Goal: Task Accomplishment & Management: Complete application form

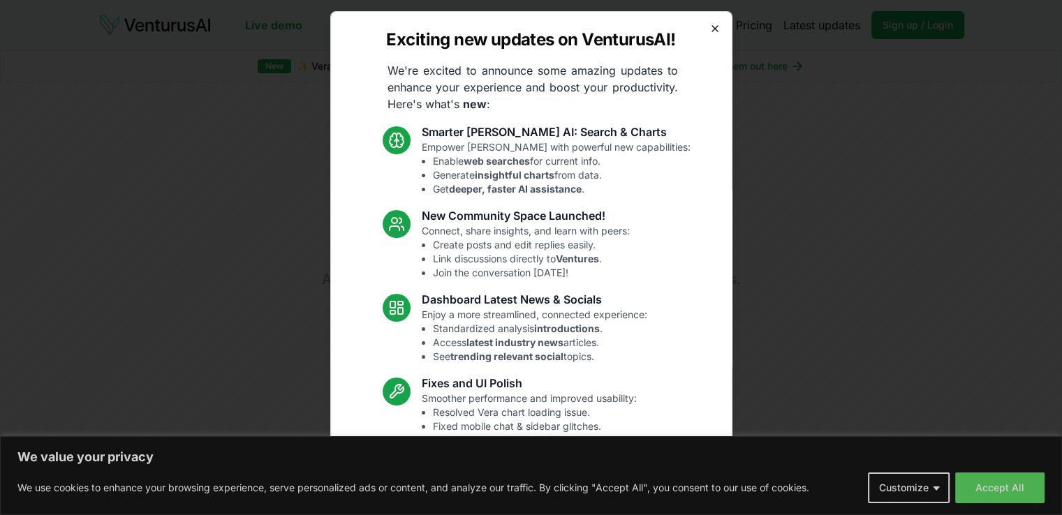
click at [709, 25] on icon "button" at bounding box center [714, 28] width 11 height 11
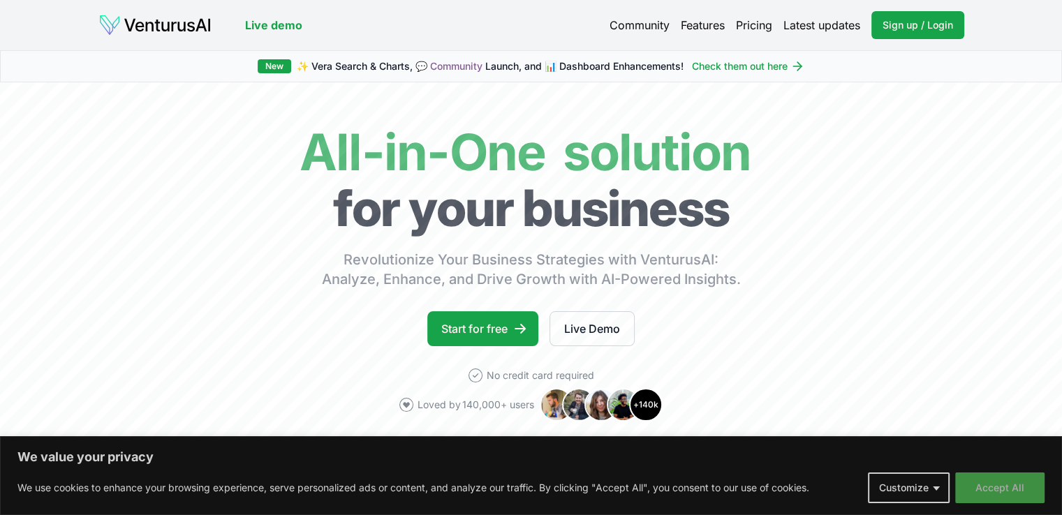
click at [978, 488] on button "Accept All" at bounding box center [999, 488] width 89 height 31
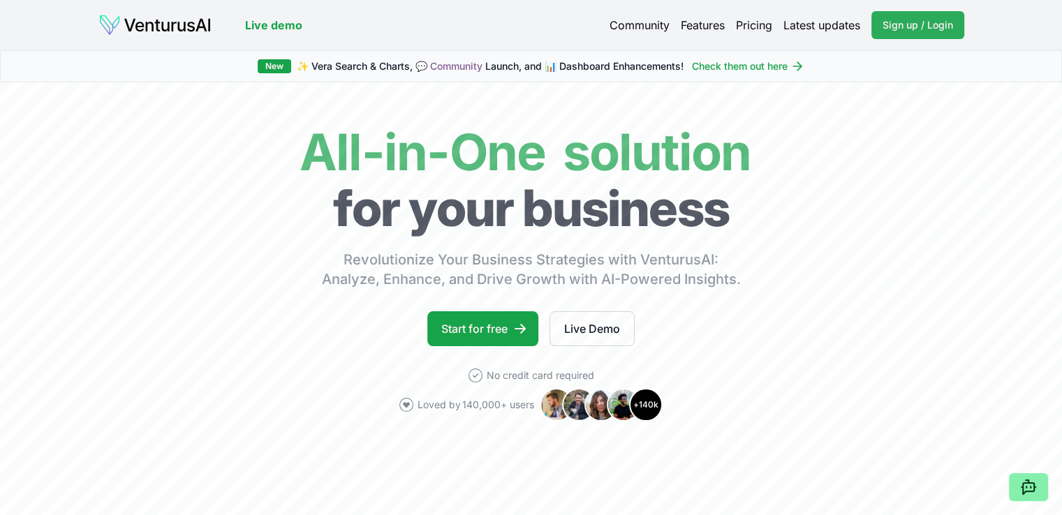
click at [898, 25] on span "Sign up / Login" at bounding box center [918, 25] width 71 height 14
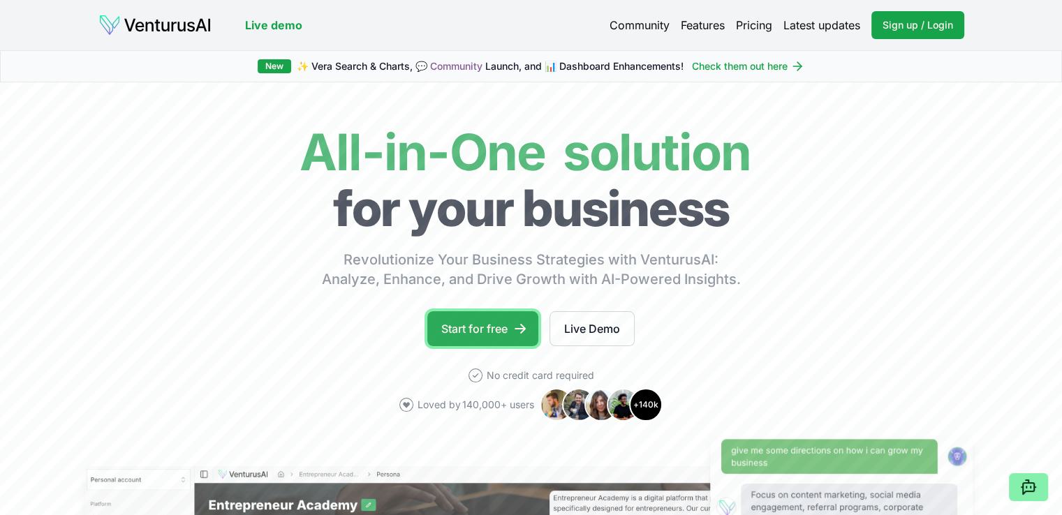
click at [486, 323] on link "Start for free" at bounding box center [482, 328] width 111 height 35
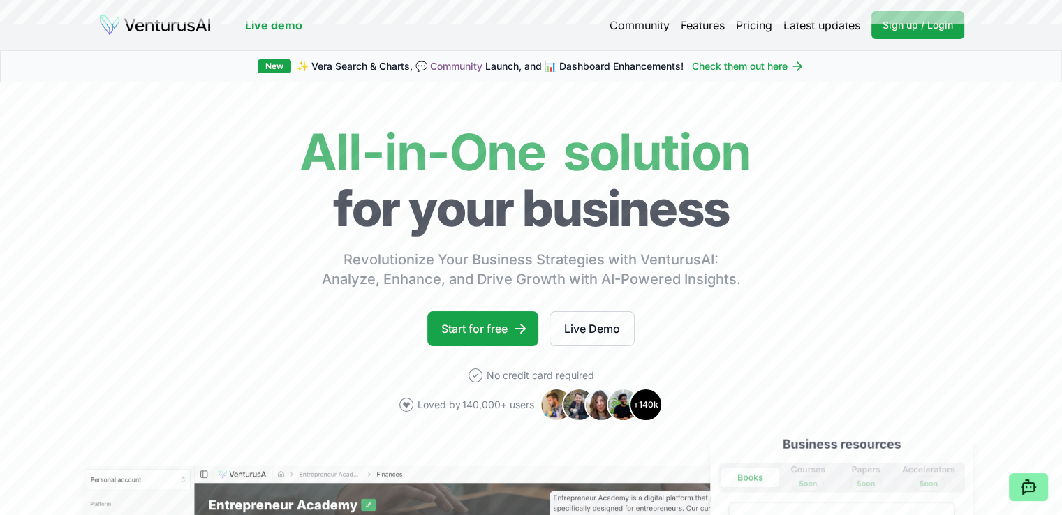
click at [750, 28] on link "Pricing" at bounding box center [754, 25] width 36 height 17
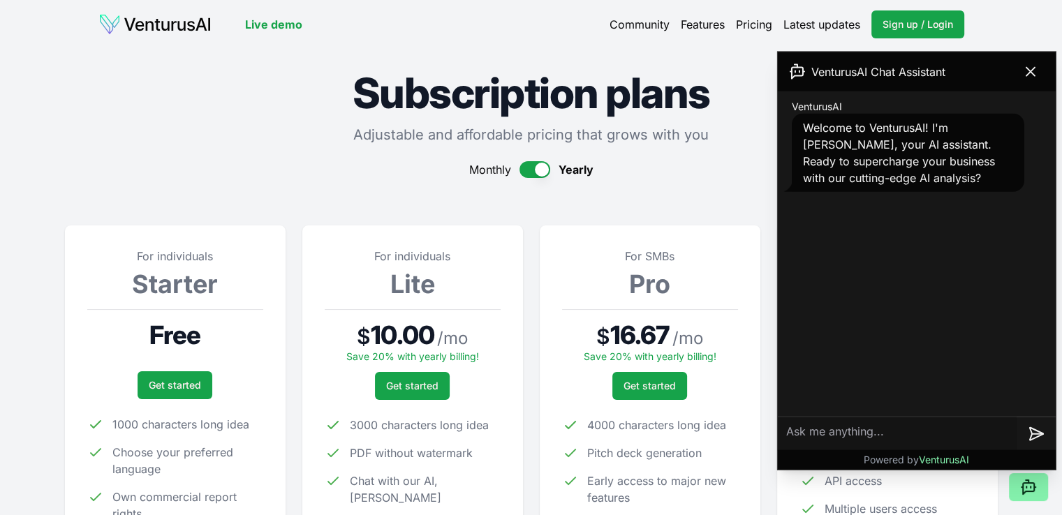
scroll to position [209, 0]
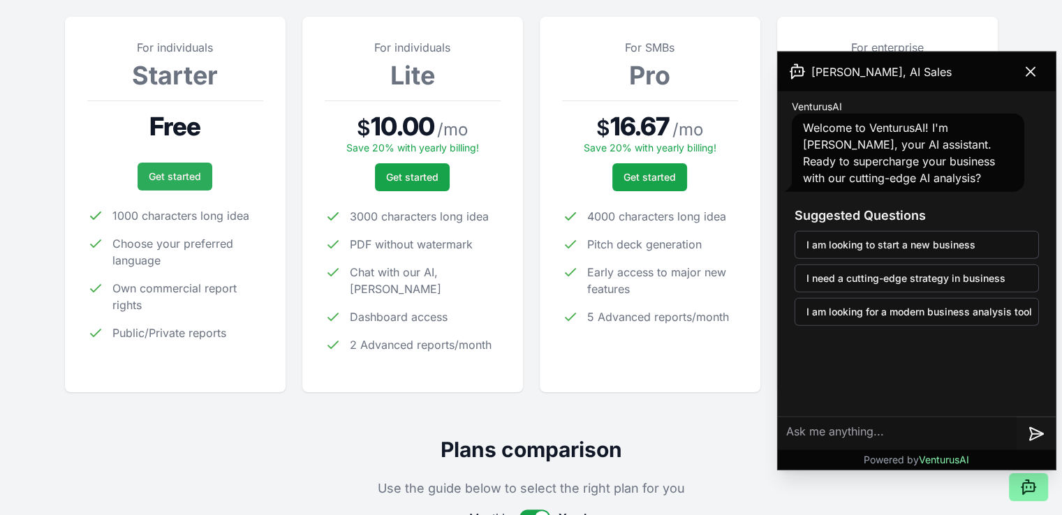
click at [177, 177] on link "Get started" at bounding box center [175, 177] width 75 height 28
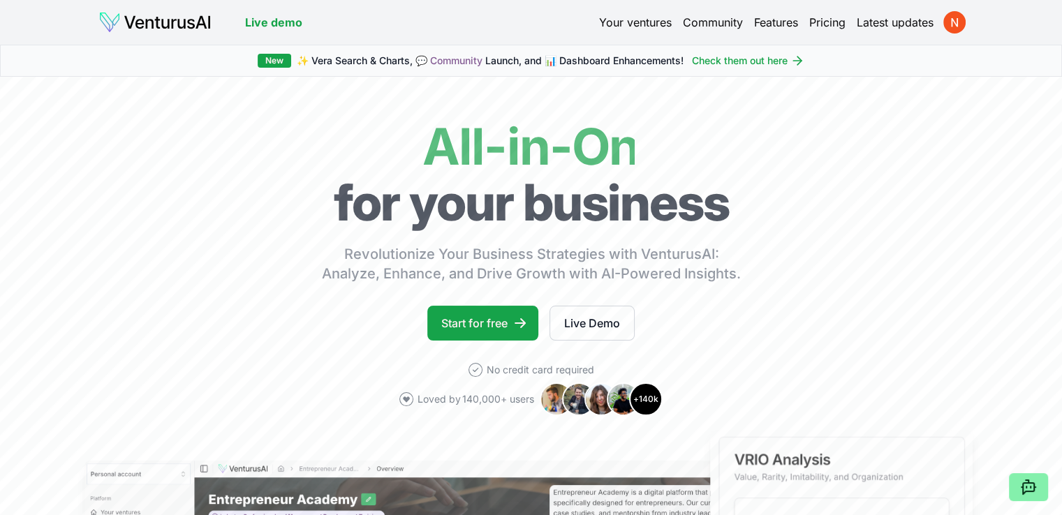
click at [662, 22] on link "Your ventures" at bounding box center [635, 22] width 73 height 17
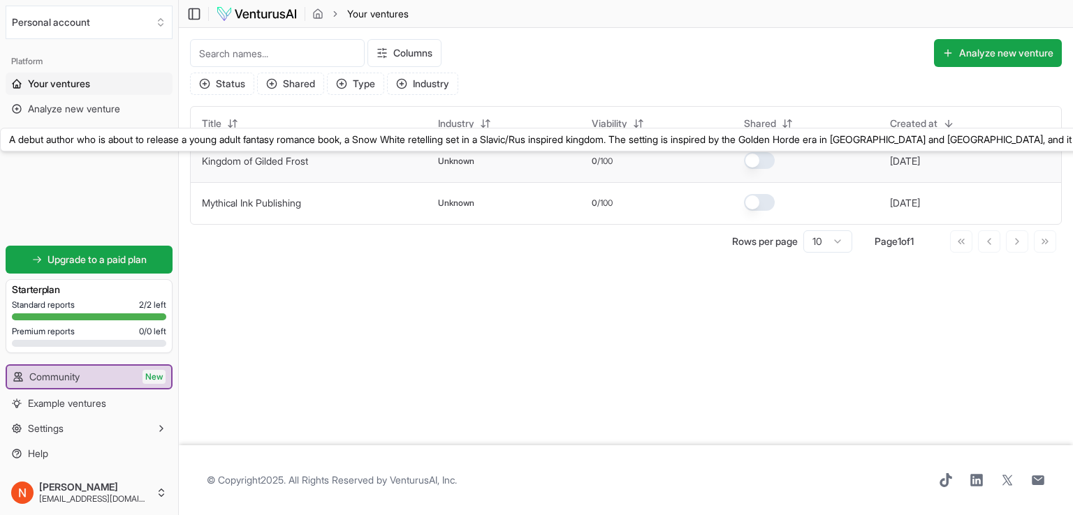
click at [245, 159] on link "Kingdom of Gilded Frost" at bounding box center [255, 161] width 106 height 12
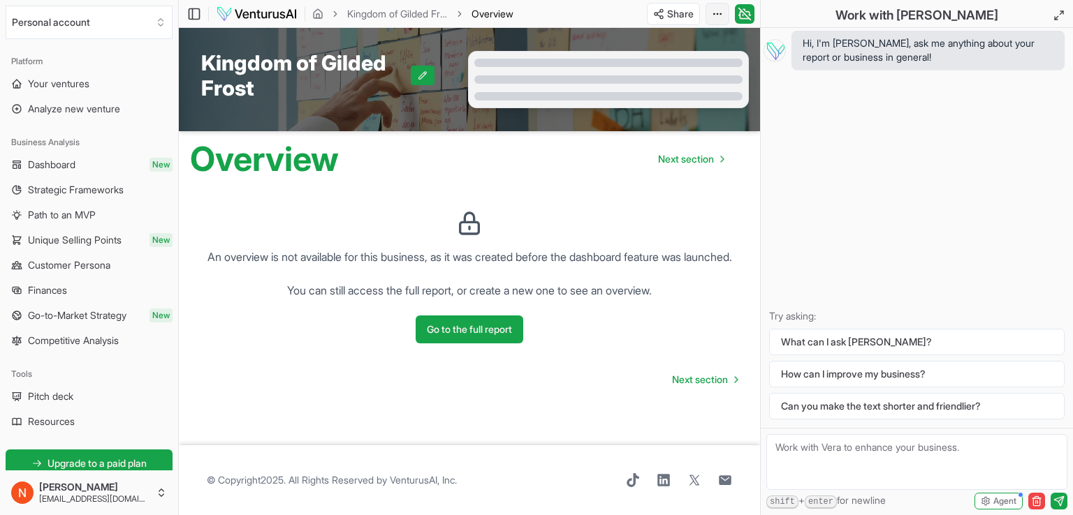
click at [718, 12] on html "We value your privacy We use cookies to enhance your browsing experience, serve…" at bounding box center [536, 257] width 1073 height 515
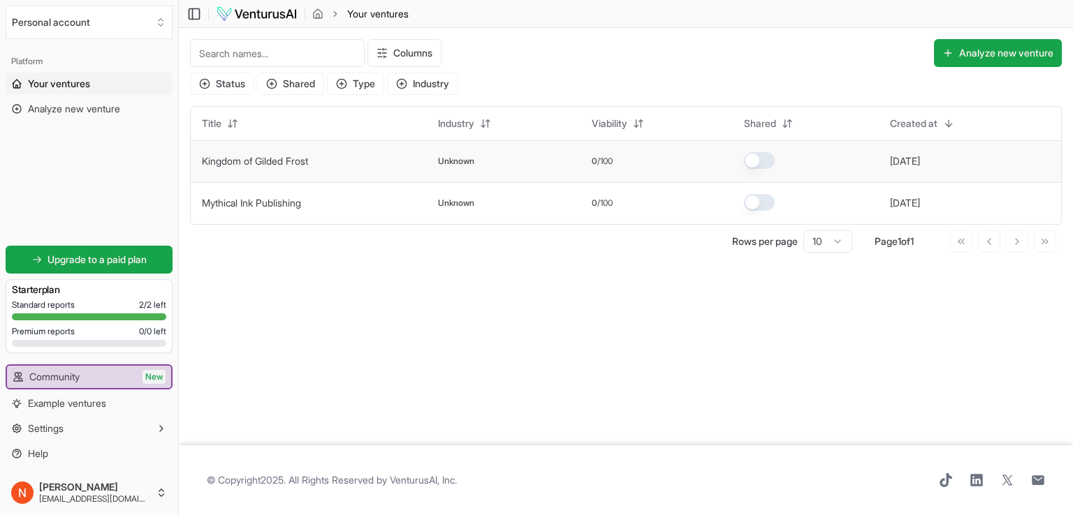
drag, startPoint x: 363, startPoint y: 168, endPoint x: 339, endPoint y: 156, distance: 26.2
click at [339, 156] on td "Kingdom of Gilded Frost" at bounding box center [309, 161] width 236 height 42
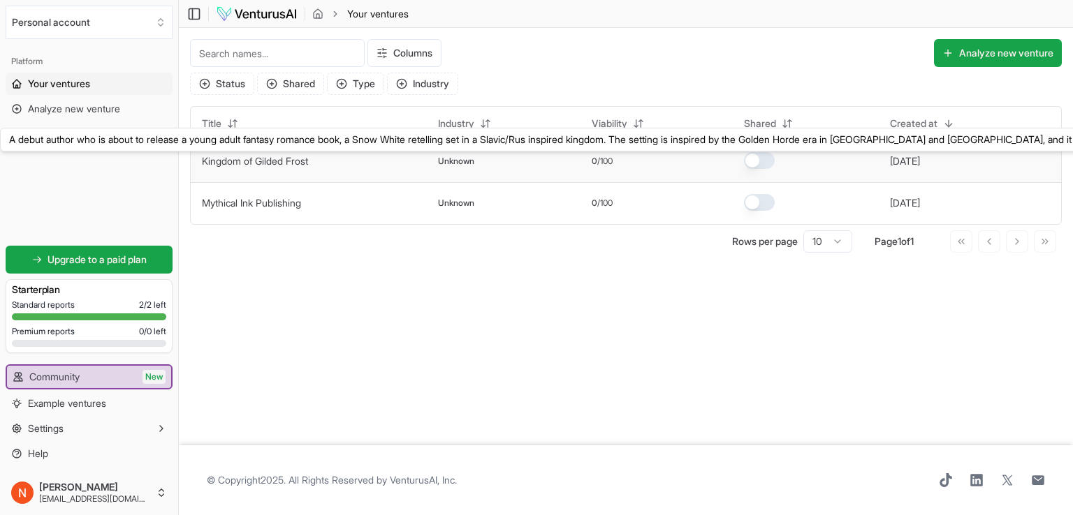
click at [226, 160] on link "Kingdom of Gilded Frost" at bounding box center [255, 161] width 106 height 12
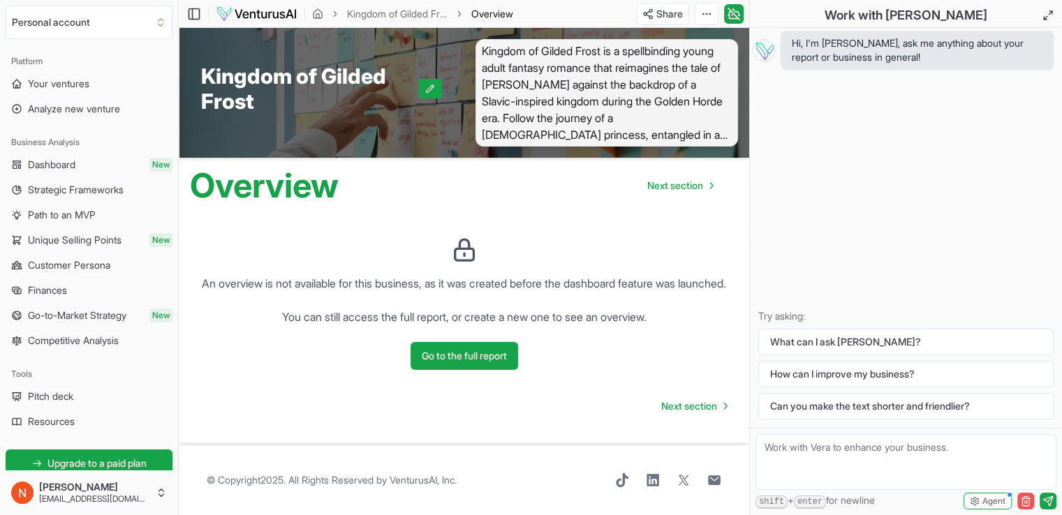
click at [1025, 503] on line "button" at bounding box center [1025, 502] width 0 height 3
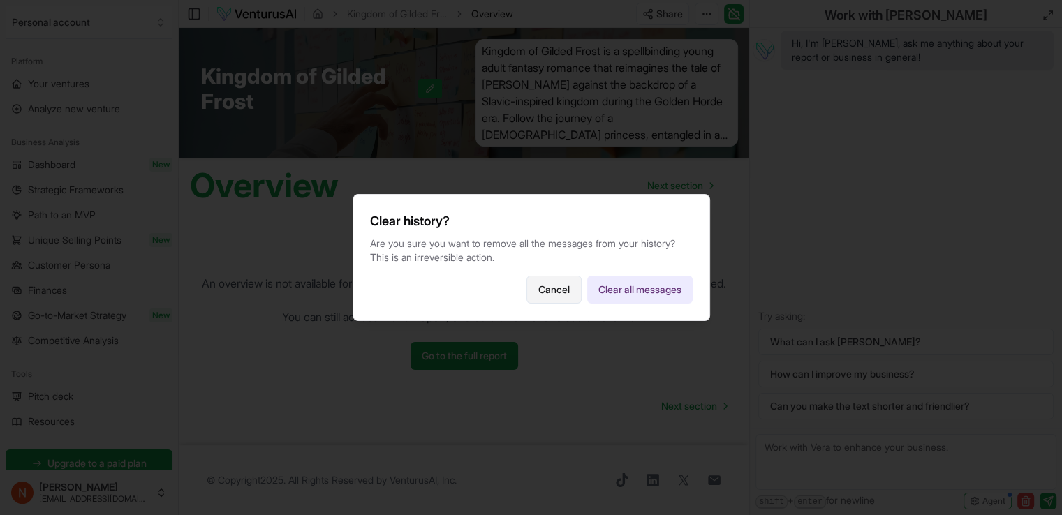
click at [563, 298] on button "Cancel" at bounding box center [554, 290] width 55 height 28
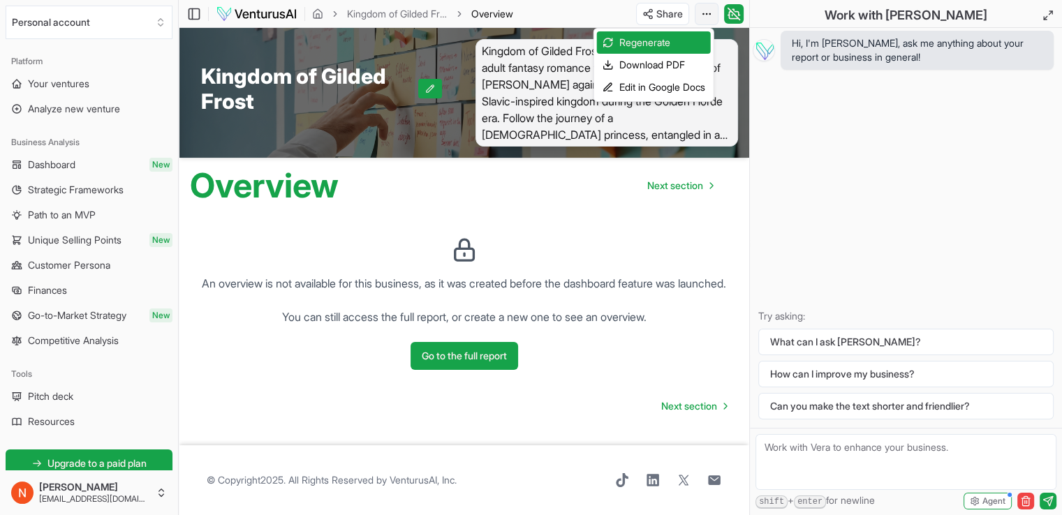
click at [710, 22] on html "We value your privacy We use cookies to enhance your browsing experience, serve…" at bounding box center [531, 257] width 1062 height 515
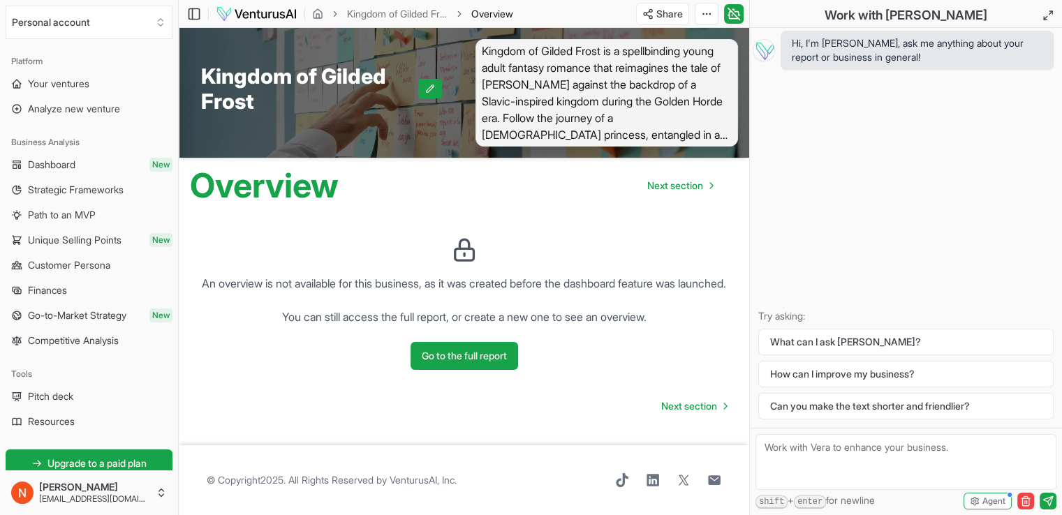
drag, startPoint x: 172, startPoint y: 205, endPoint x: 166, endPoint y: 93, distance: 111.9
click at [167, 94] on html "We value your privacy We use cookies to enhance your browsing experience, serve…" at bounding box center [531, 257] width 1062 height 515
click at [67, 82] on span "Your ventures" at bounding box center [58, 84] width 61 height 14
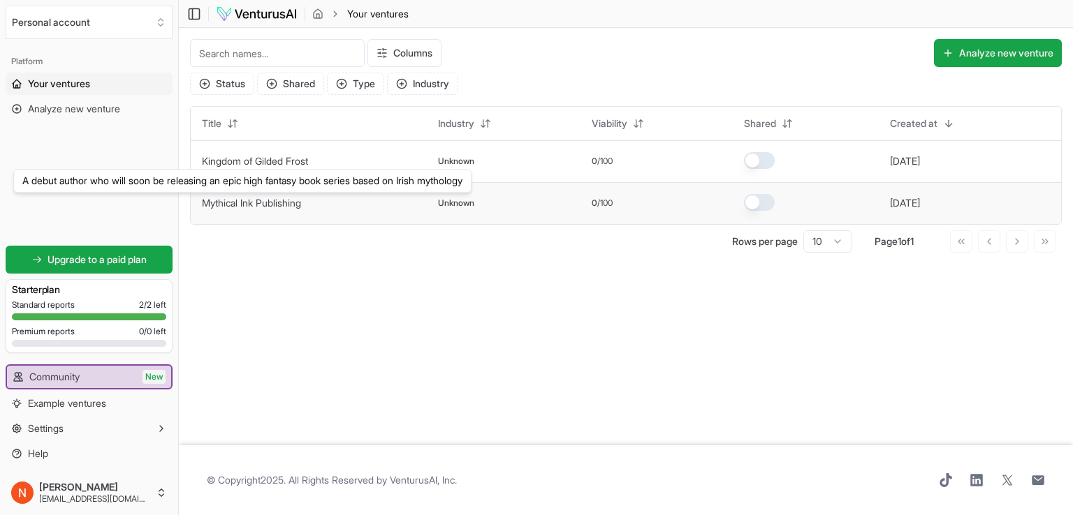
click at [271, 199] on link "Mythical Ink Publishing" at bounding box center [251, 203] width 99 height 12
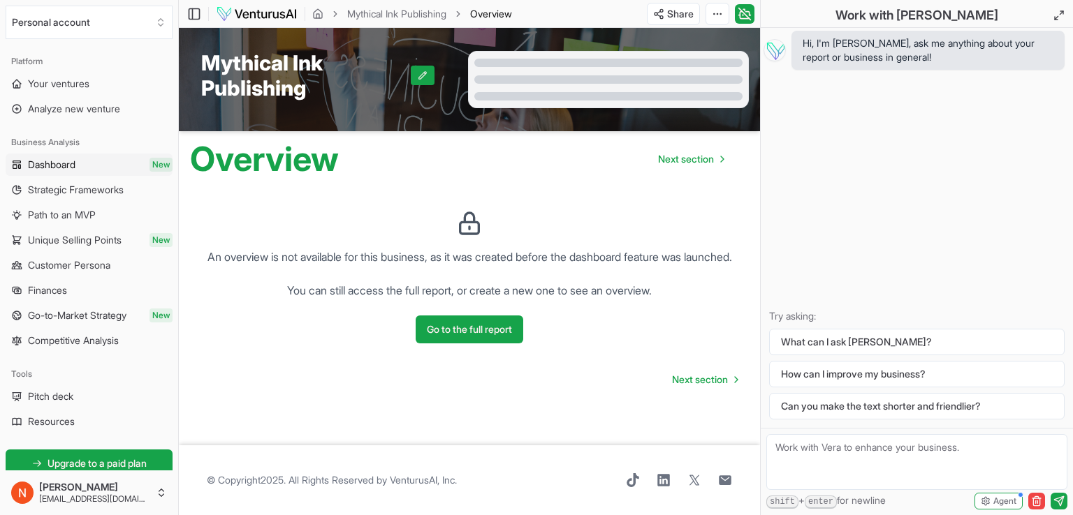
click at [63, 168] on span "Dashboard" at bounding box center [51, 165] width 47 height 14
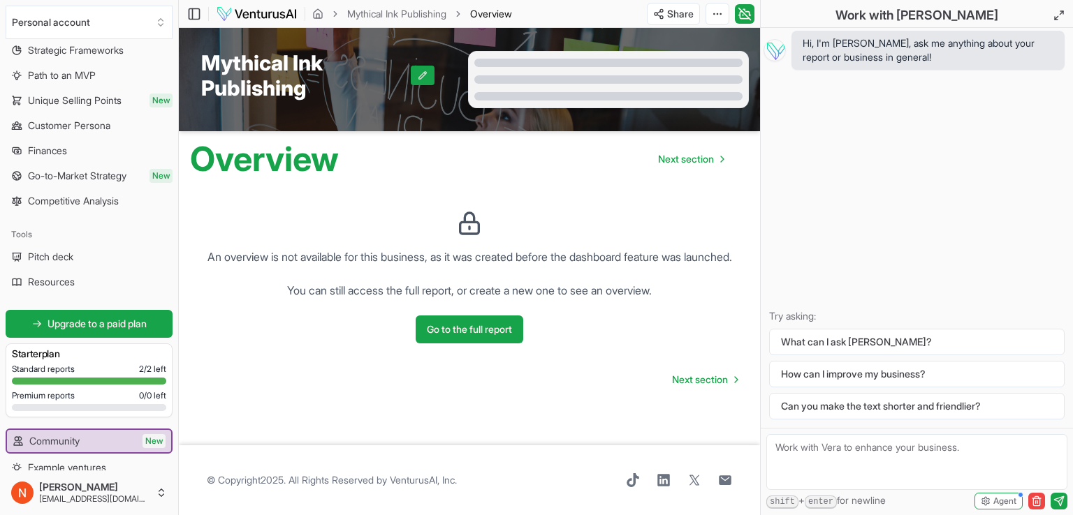
scroll to position [203, 0]
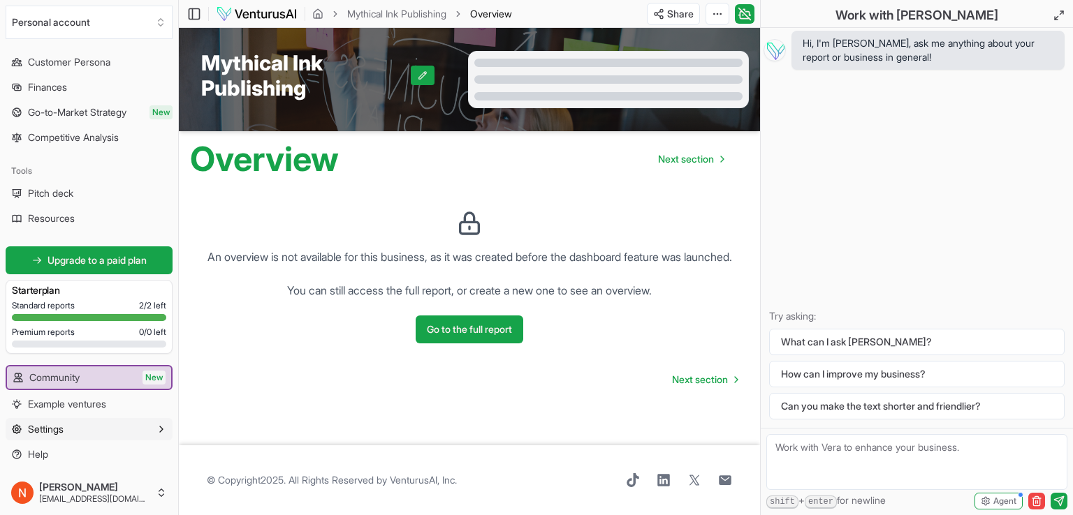
click at [118, 434] on button "Settings" at bounding box center [89, 429] width 167 height 22
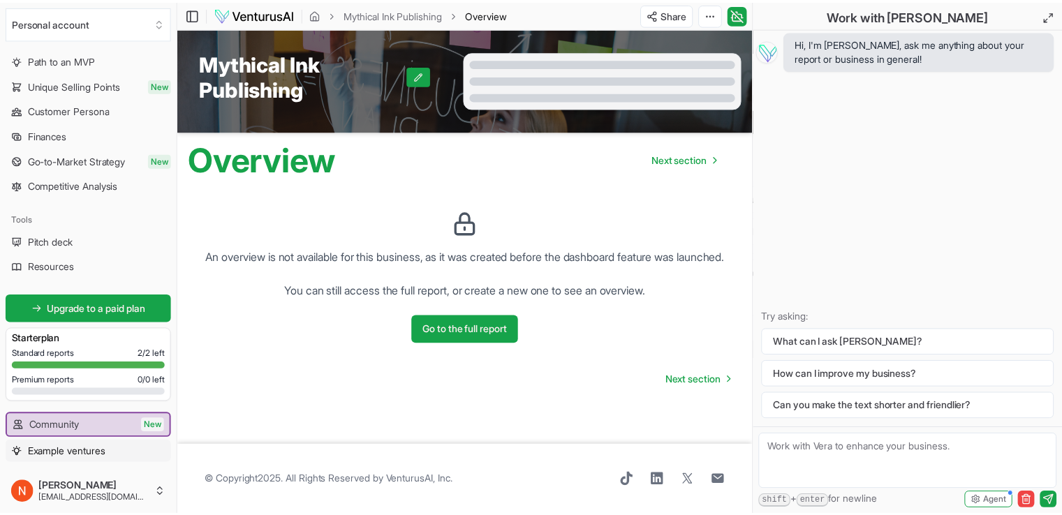
scroll to position [0, 0]
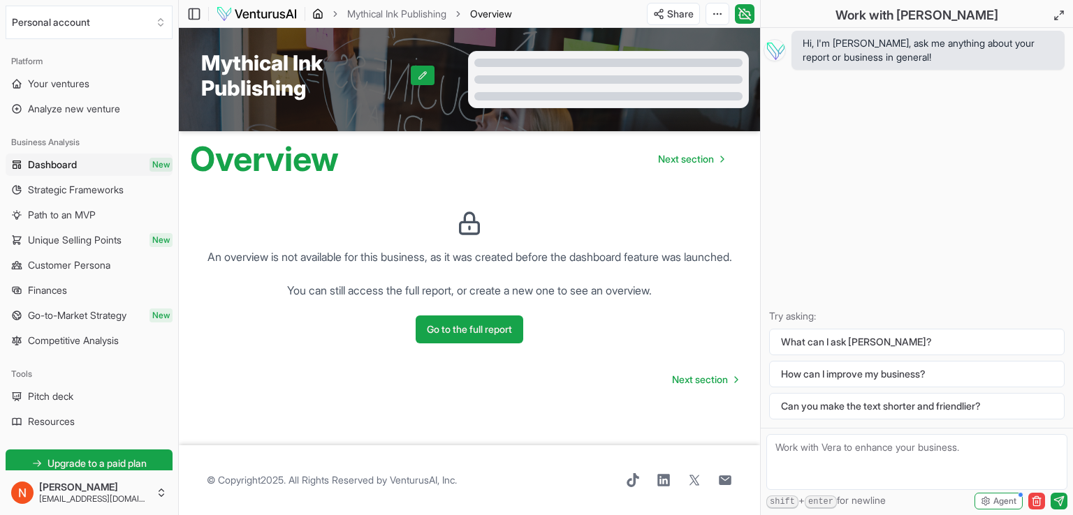
click at [317, 13] on icon "breadcrumb" at bounding box center [317, 13] width 11 height 11
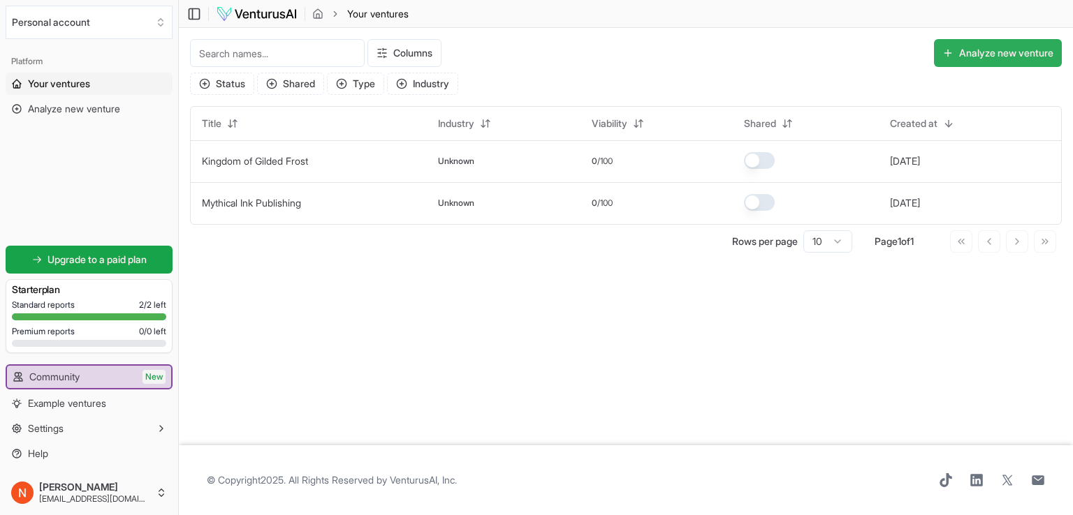
click at [966, 51] on button "Analyze new venture" at bounding box center [998, 53] width 128 height 28
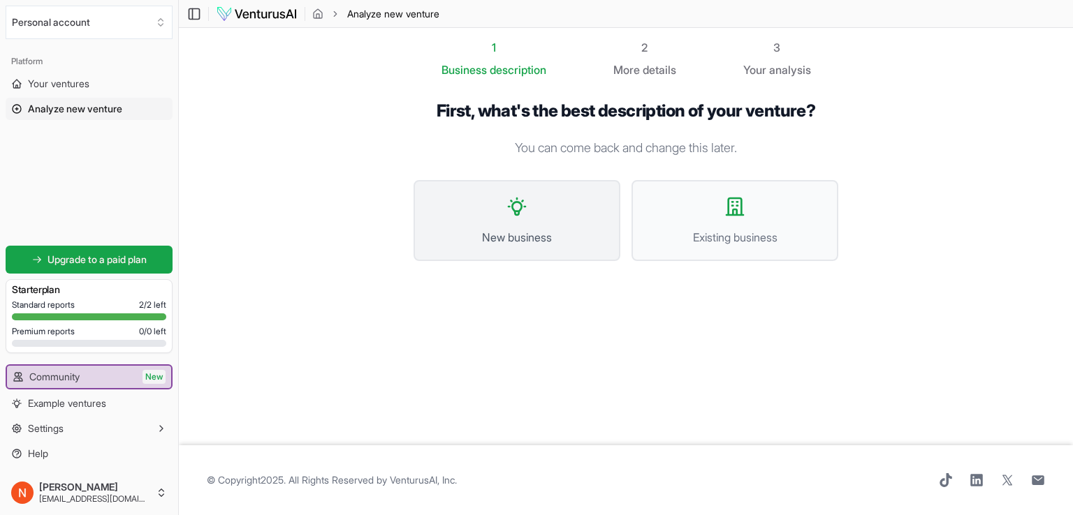
click at [550, 207] on button "New business" at bounding box center [516, 220] width 207 height 81
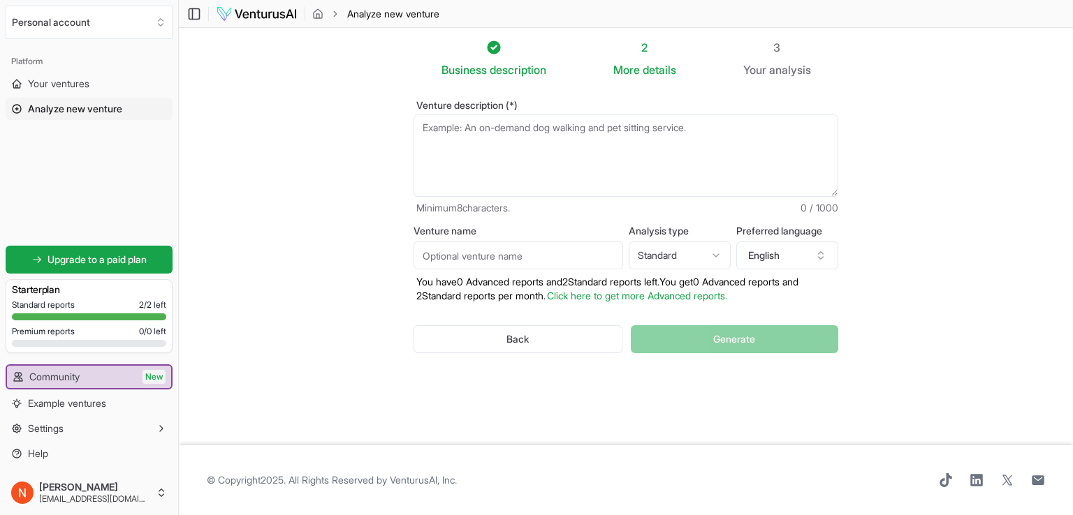
click at [630, 135] on textarea "Venture description (*)" at bounding box center [625, 156] width 425 height 82
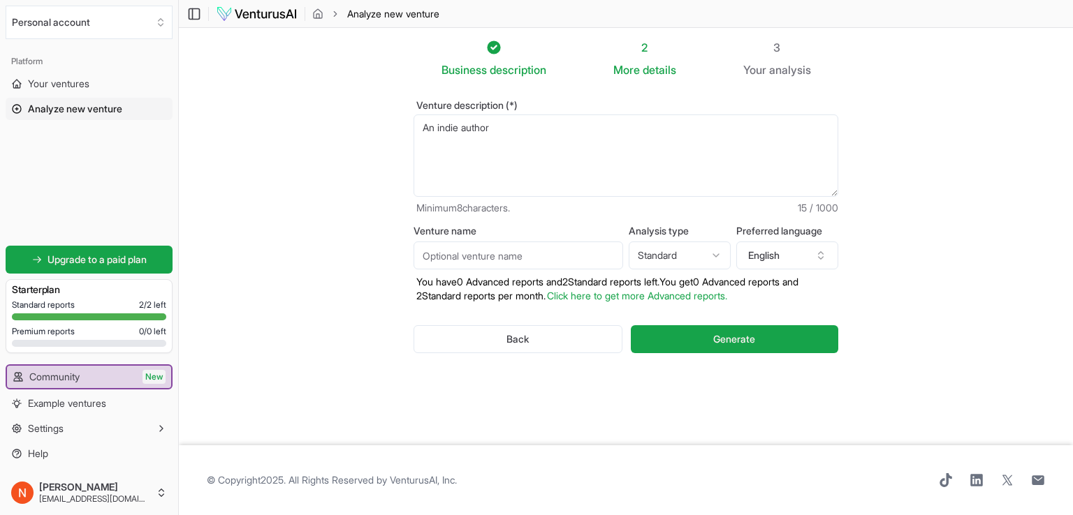
click at [432, 124] on textarea "An indie author" at bounding box center [625, 156] width 425 height 82
click at [543, 128] on textarea "An Irish indie author" at bounding box center [625, 156] width 425 height 82
drag, startPoint x: 634, startPoint y: 128, endPoint x: 637, endPoint y: 138, distance: 10.2
click at [634, 130] on textarea "An Irish indie author" at bounding box center [625, 156] width 425 height 82
click at [739, 131] on textarea "An Irish indie author" at bounding box center [625, 156] width 425 height 82
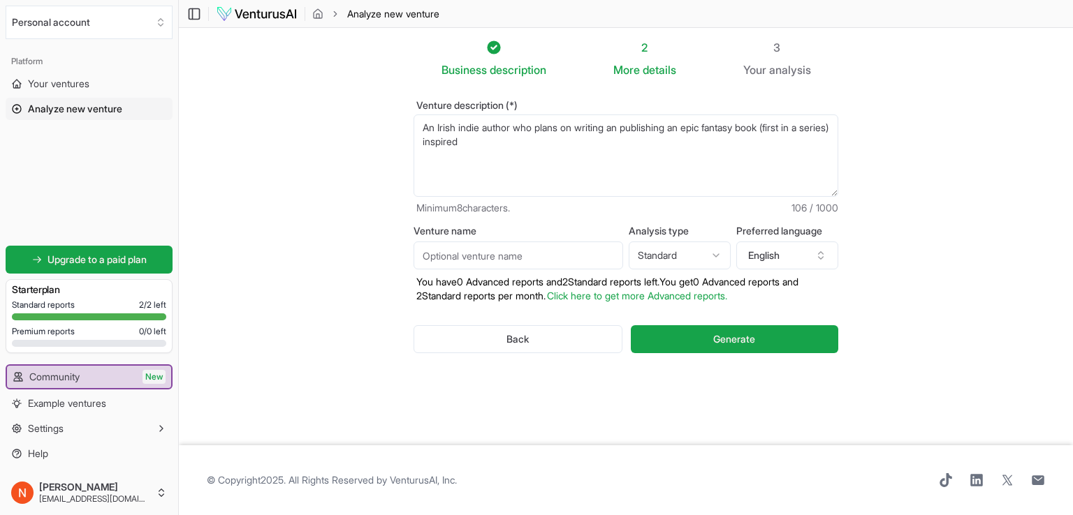
drag, startPoint x: 777, startPoint y: 124, endPoint x: 778, endPoint y: 139, distance: 15.4
click at [784, 142] on textarea "An Irish indie author" at bounding box center [625, 156] width 425 height 82
type textarea "An Irish indie author who plans on writing an publishing an epic fantasy books …"
click at [566, 258] on input "Venture name" at bounding box center [517, 256] width 209 height 28
click at [693, 258] on html "We value your privacy We use cookies to enhance your browsing experience, serve…" at bounding box center [536, 257] width 1073 height 515
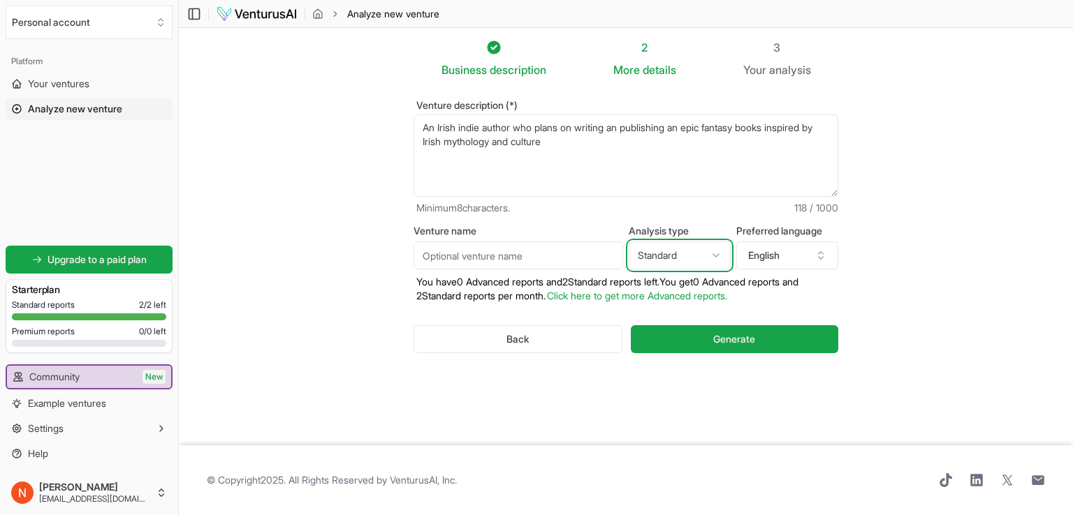
click at [693, 258] on html "We value your privacy We use cookies to enhance your browsing experience, serve…" at bounding box center [536, 257] width 1073 height 515
click at [786, 286] on p "You have 0 Advanced reports and 2 Standard reports left. Y ou get 0 Advanced re…" at bounding box center [625, 289] width 425 height 28
click at [793, 74] on span "analysis" at bounding box center [790, 70] width 42 height 14
click at [654, 73] on span "details" at bounding box center [659, 70] width 34 height 14
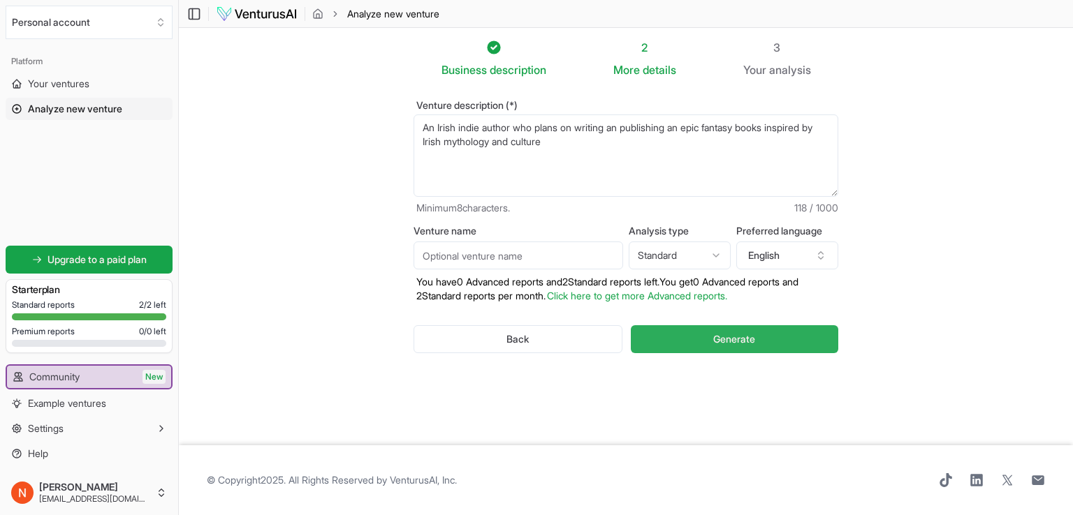
click at [732, 337] on span "Generate" at bounding box center [734, 339] width 42 height 14
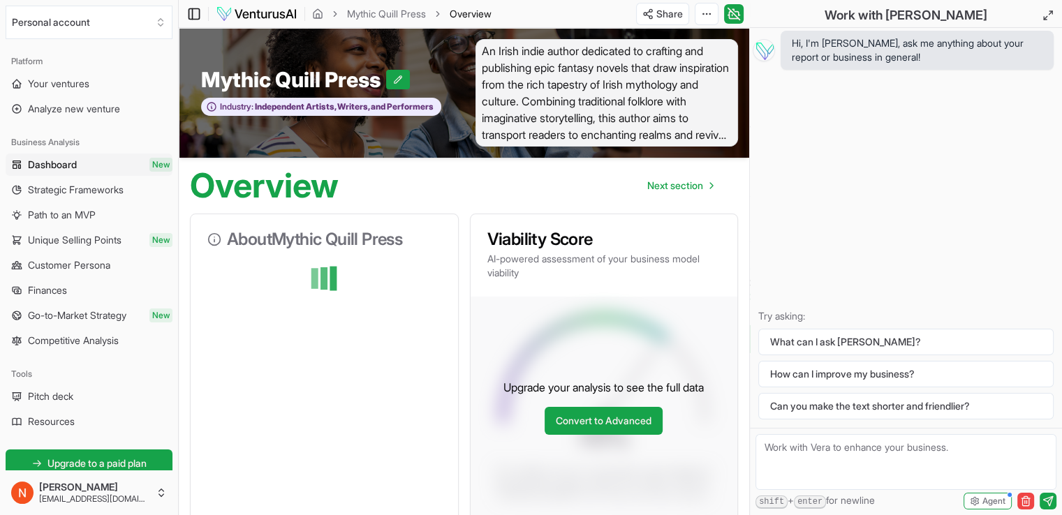
click at [191, 10] on icon at bounding box center [194, 14] width 14 height 17
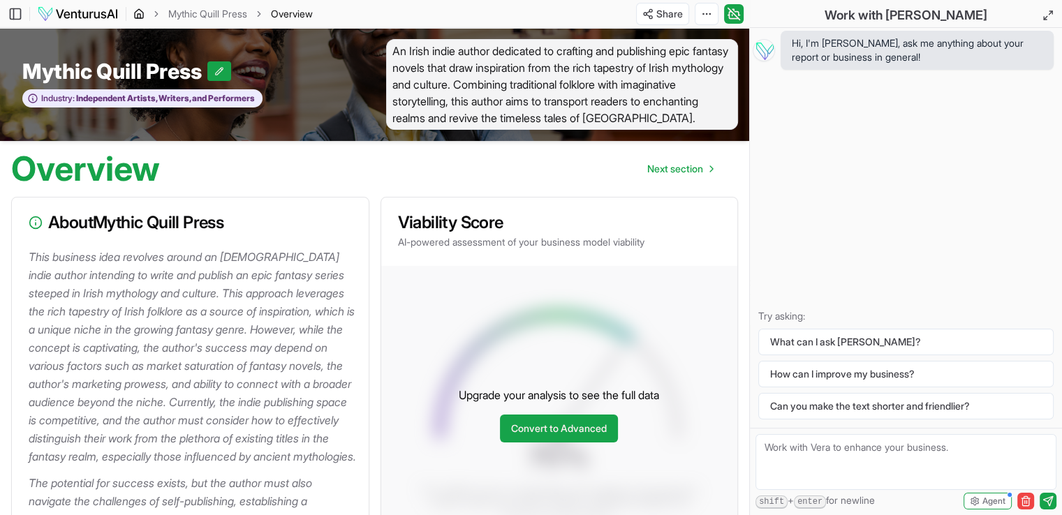
click at [139, 13] on icon "breadcrumb" at bounding box center [138, 13] width 11 height 11
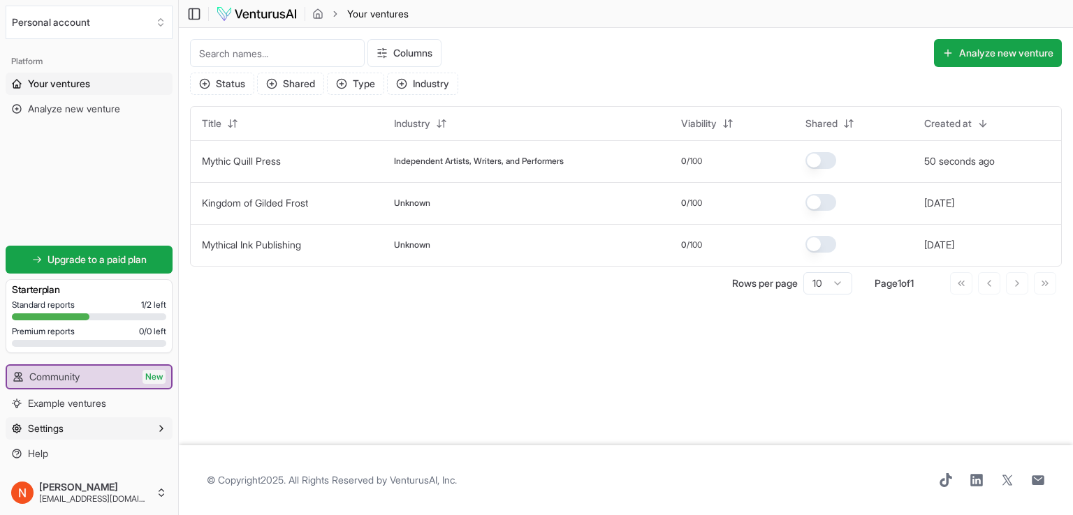
click at [131, 435] on button "Settings" at bounding box center [89, 429] width 167 height 22
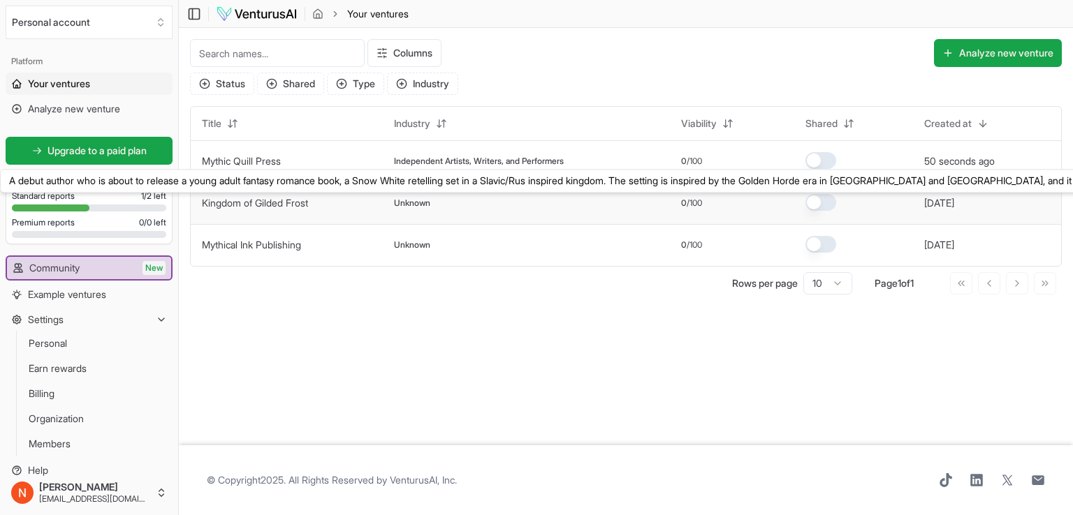
click at [302, 203] on link "Kingdom of Gilded Frost" at bounding box center [255, 203] width 106 height 12
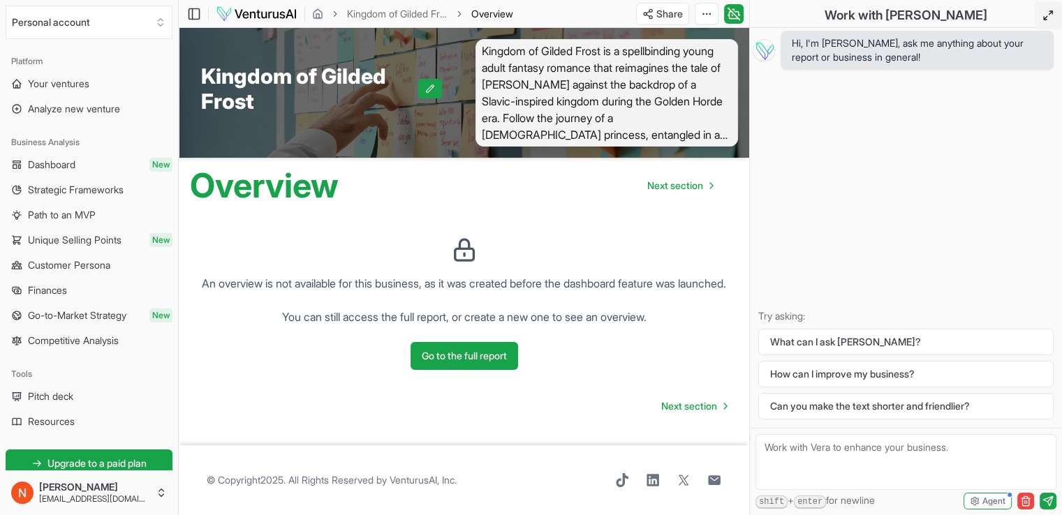
click at [1045, 15] on icon at bounding box center [1048, 15] width 11 height 11
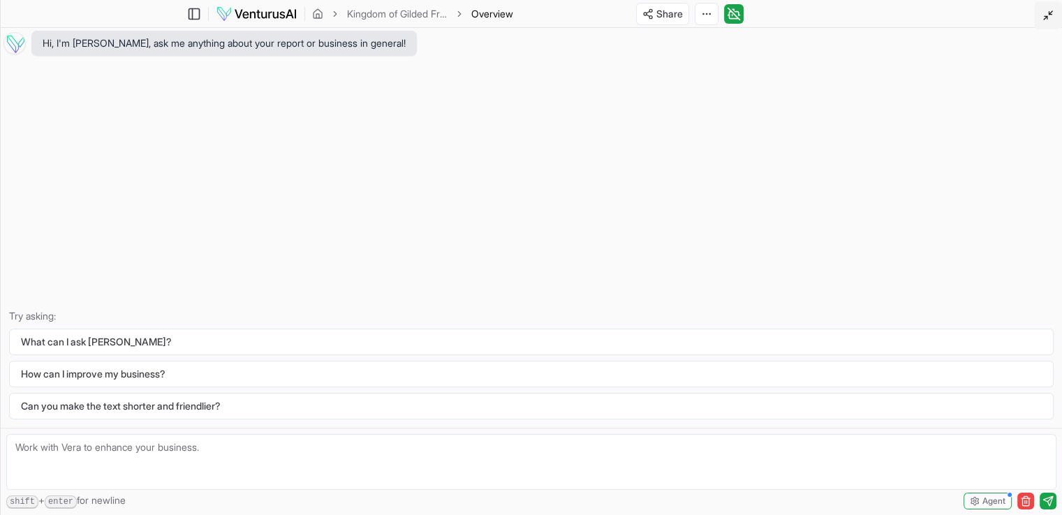
click at [1044, 17] on icon at bounding box center [1048, 15] width 11 height 11
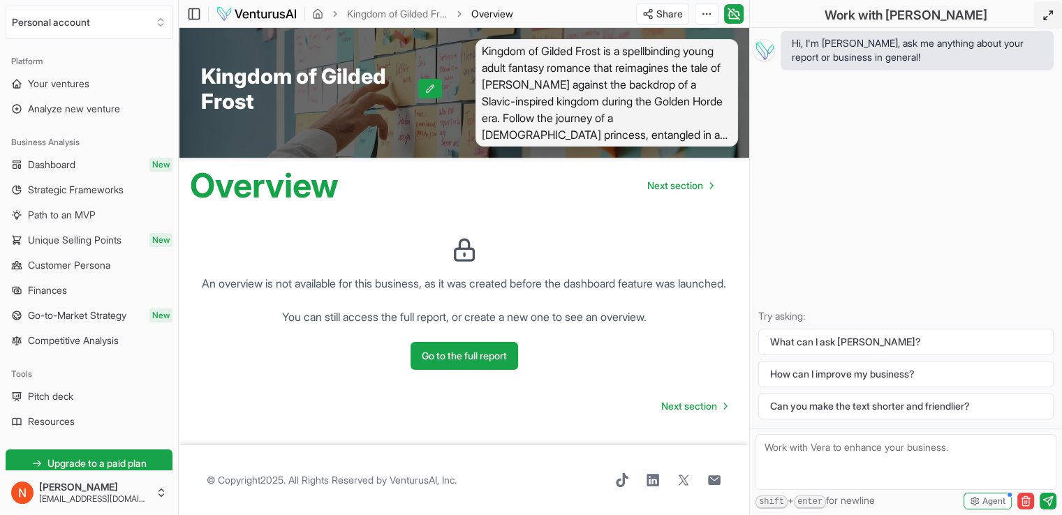
drag, startPoint x: 593, startPoint y: 212, endPoint x: 573, endPoint y: 205, distance: 20.8
click at [573, 205] on div "An overview is not available for this business, as it was created before the da…" at bounding box center [464, 298] width 571 height 190
click at [684, 413] on span "Next section" at bounding box center [689, 406] width 56 height 14
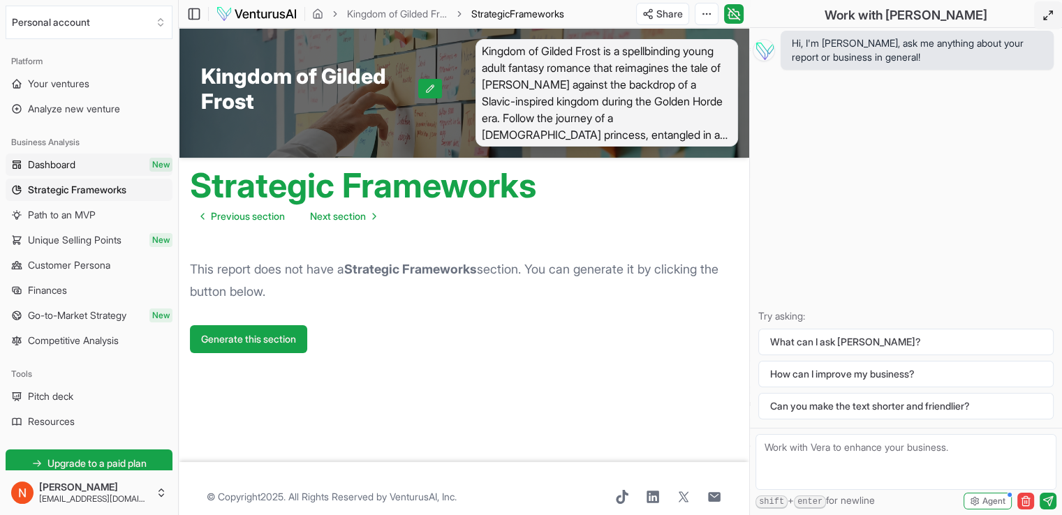
click at [92, 171] on link "Dashboard New" at bounding box center [89, 165] width 167 height 22
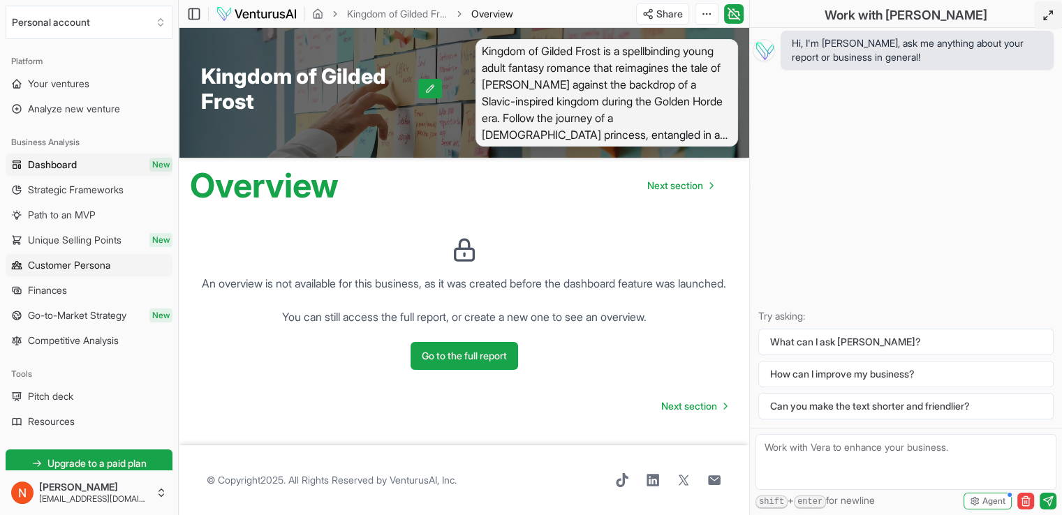
click at [72, 263] on span "Customer Persona" at bounding box center [69, 265] width 82 height 14
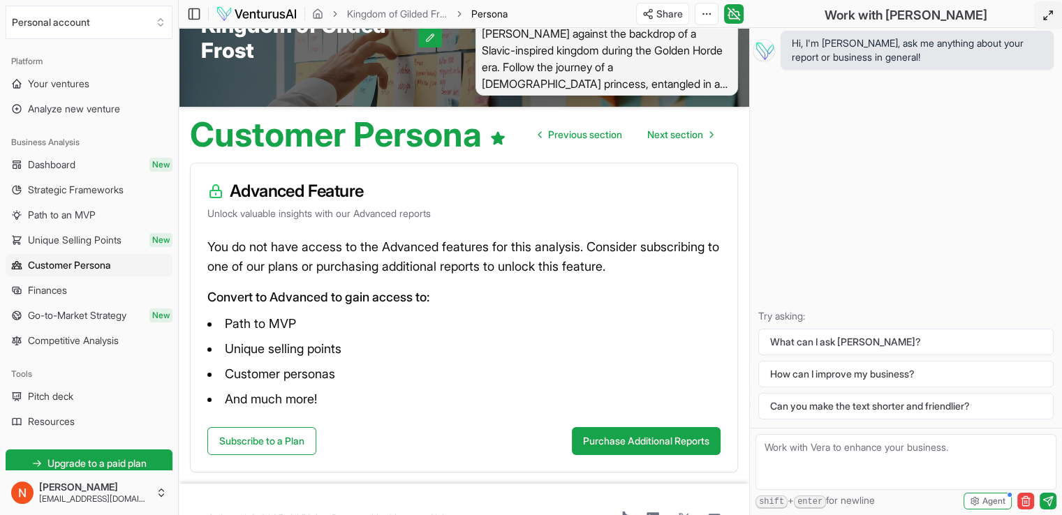
scroll to position [9, 0]
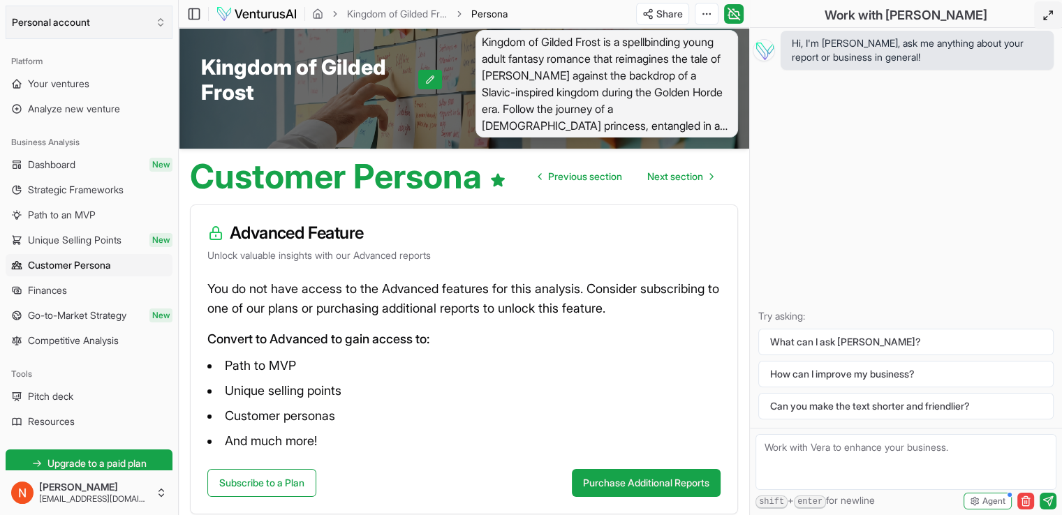
click at [81, 24] on button "Personal account" at bounding box center [89, 23] width 167 height 34
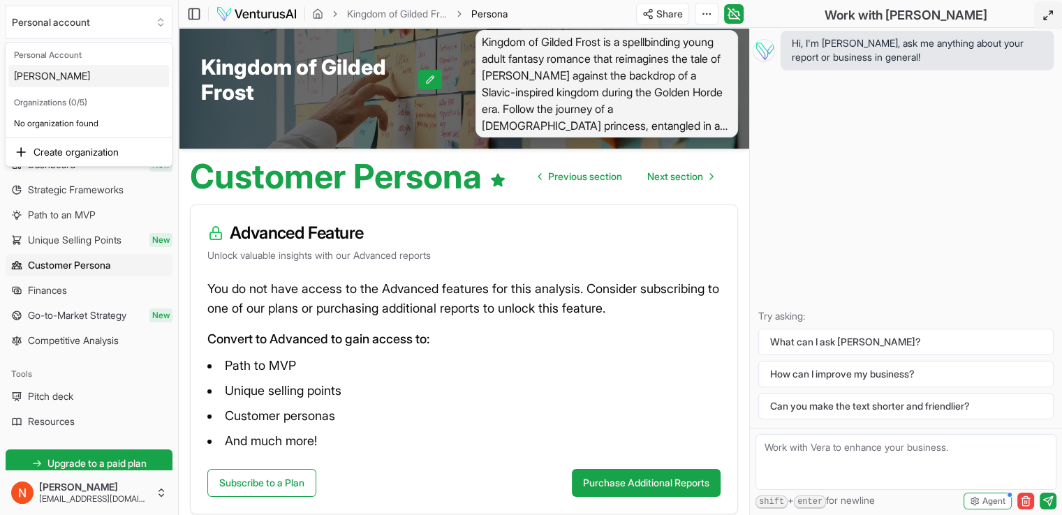
click at [78, 26] on html "We value your privacy We use cookies to enhance your browsing experience, serve…" at bounding box center [531, 248] width 1062 height 515
click at [87, 87] on span "Your ventures" at bounding box center [58, 84] width 61 height 14
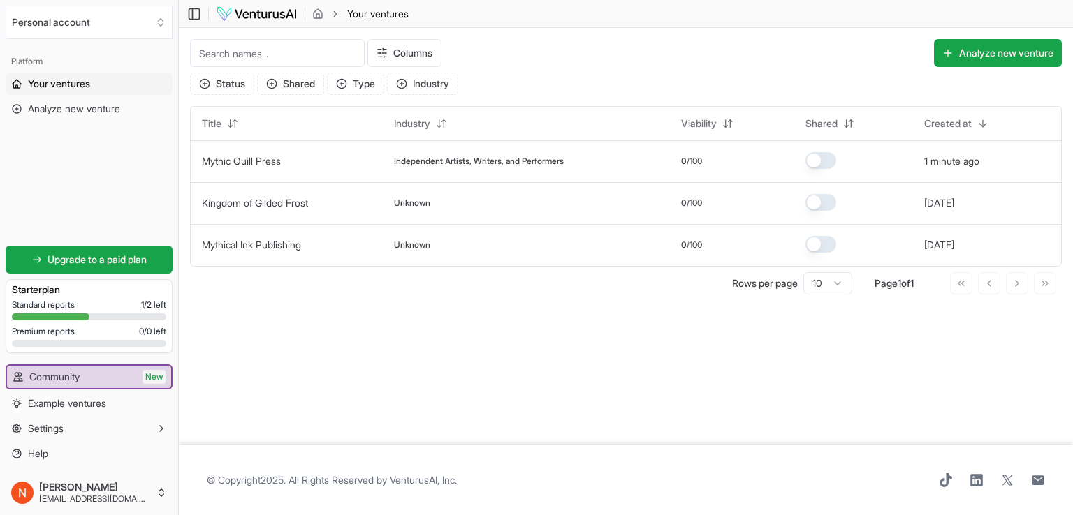
click at [265, 17] on img at bounding box center [257, 14] width 82 height 17
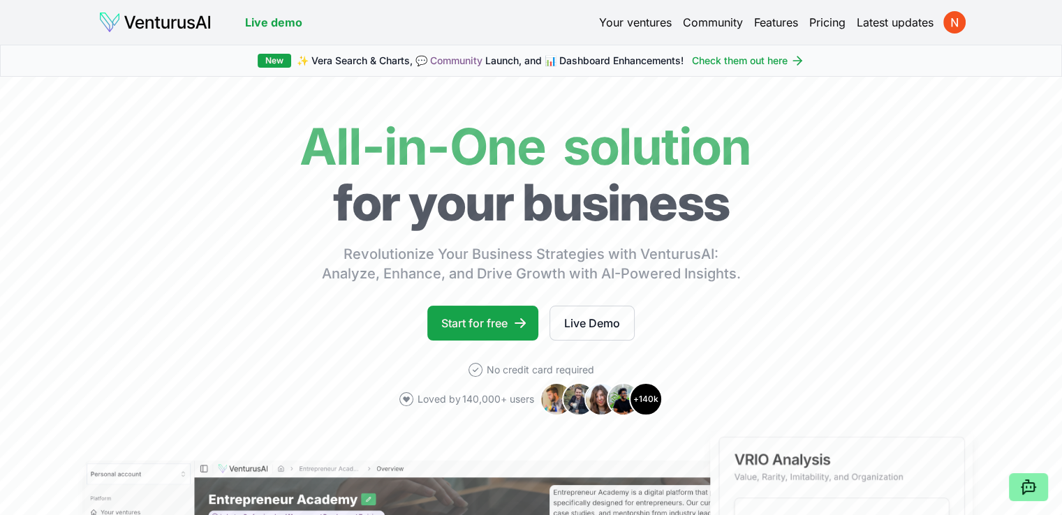
click at [628, 20] on link "Your ventures" at bounding box center [635, 22] width 73 height 17
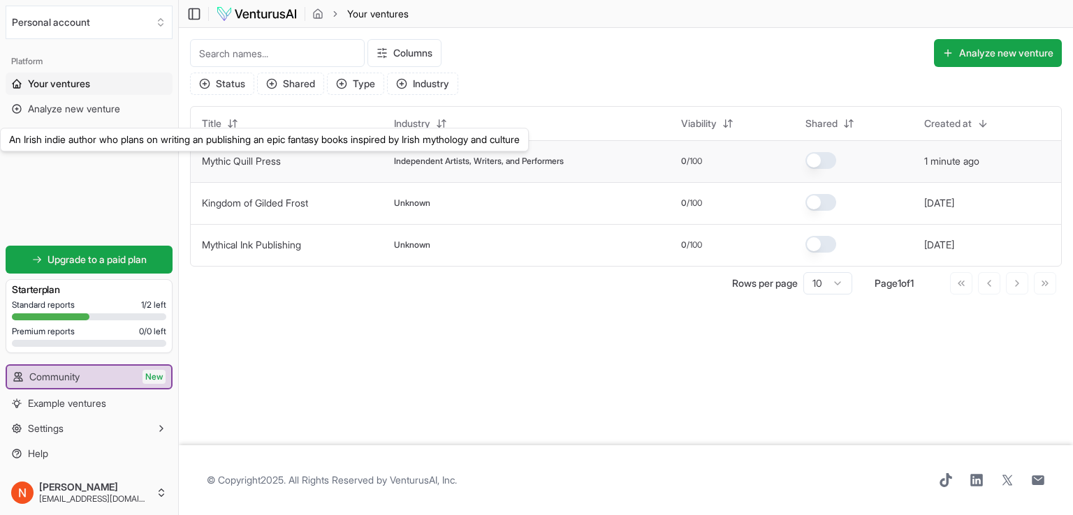
click at [266, 160] on link "Mythic Quill Press" at bounding box center [241, 161] width 79 height 12
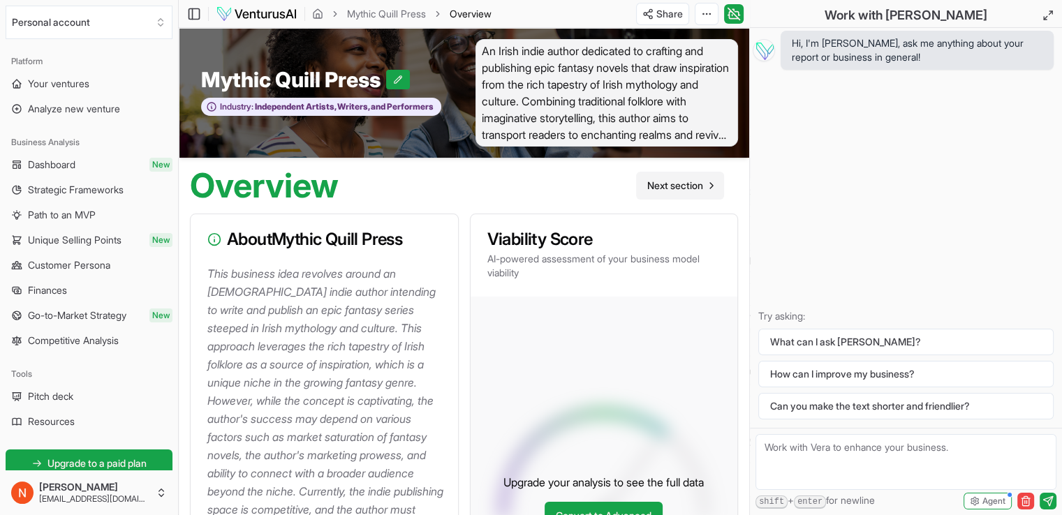
click at [671, 189] on span "Next section" at bounding box center [675, 186] width 56 height 14
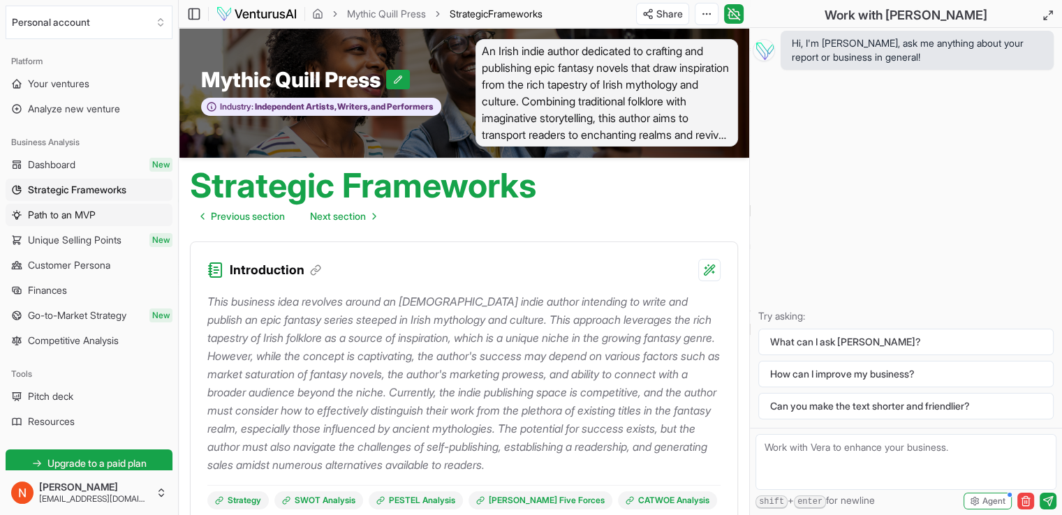
click at [92, 208] on span "Path to an MVP" at bounding box center [62, 215] width 68 height 14
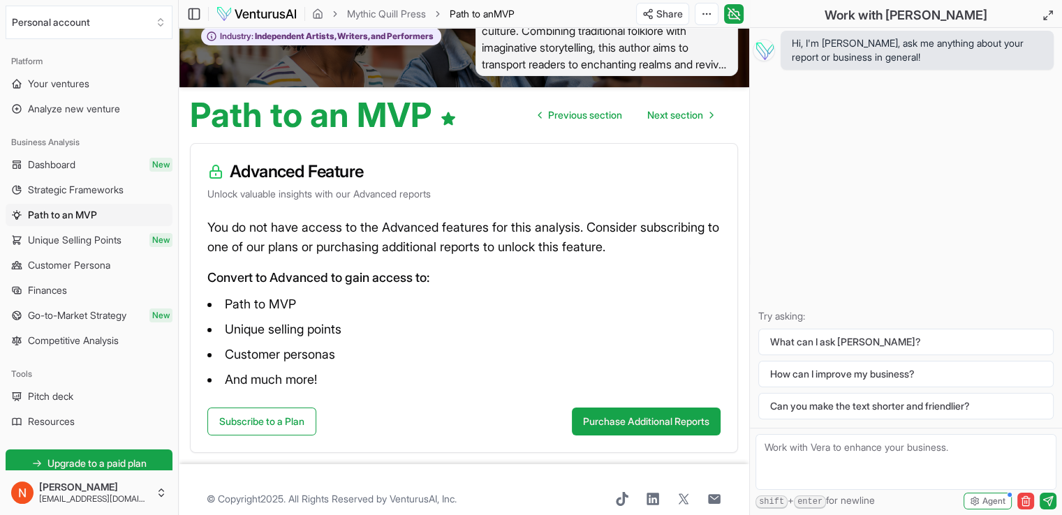
scroll to position [88, 0]
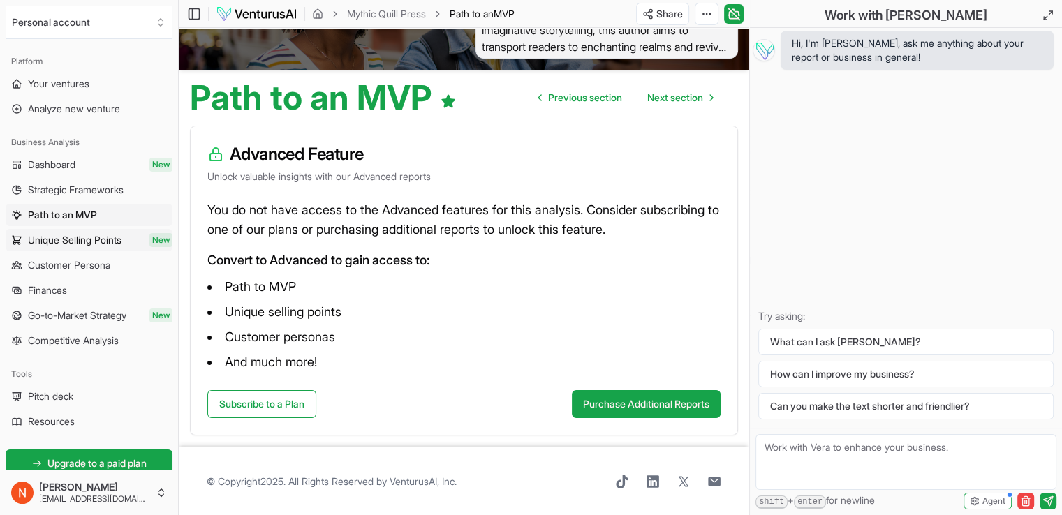
click at [87, 237] on span "Unique Selling Points" at bounding box center [75, 240] width 94 height 14
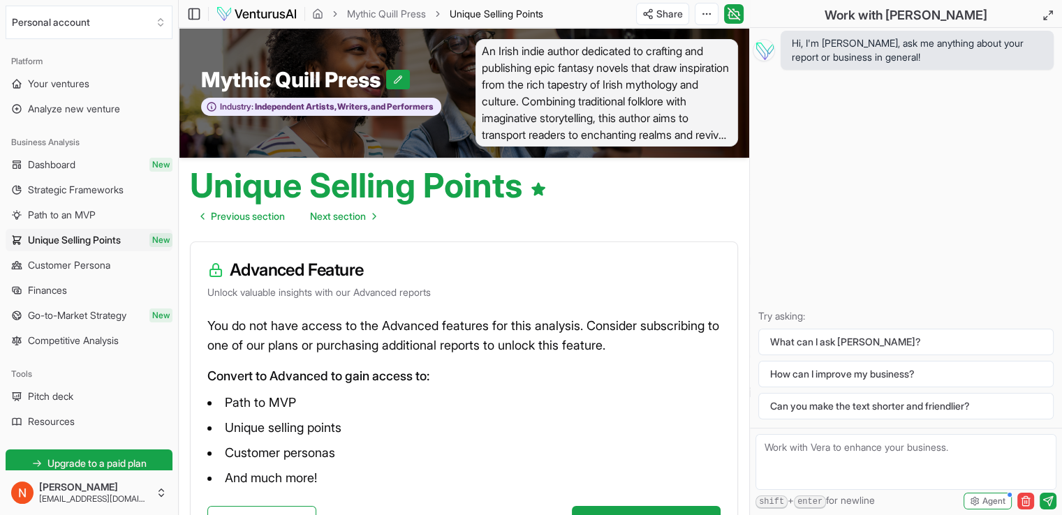
click at [87, 257] on link "Customer Persona" at bounding box center [89, 265] width 167 height 22
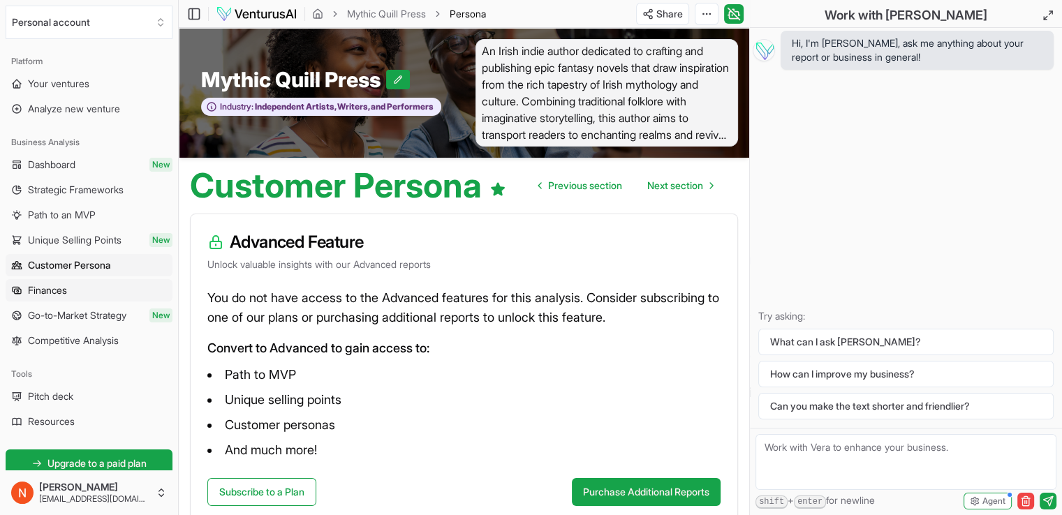
click at [75, 284] on link "Finances" at bounding box center [89, 290] width 167 height 22
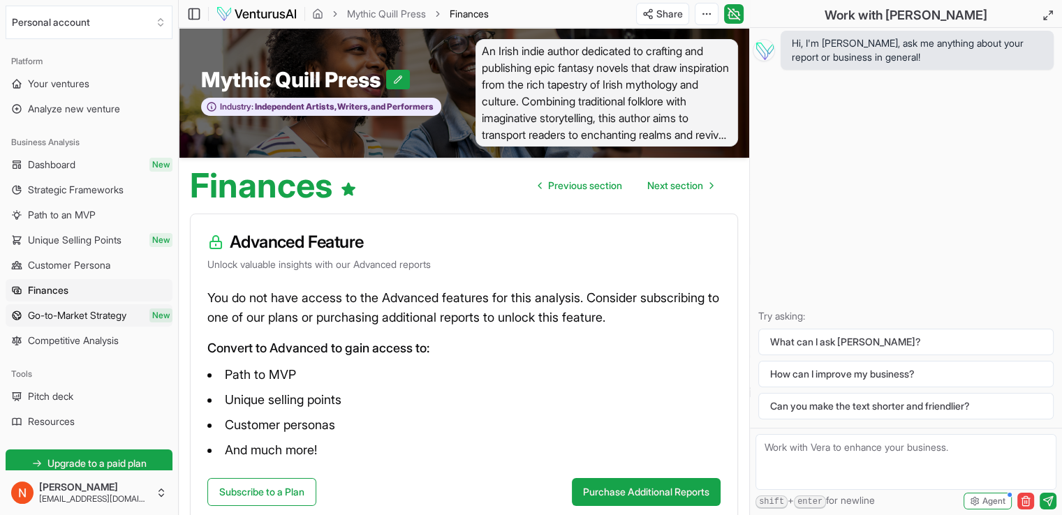
click at [82, 309] on span "Go-to-Market Strategy" at bounding box center [77, 316] width 98 height 14
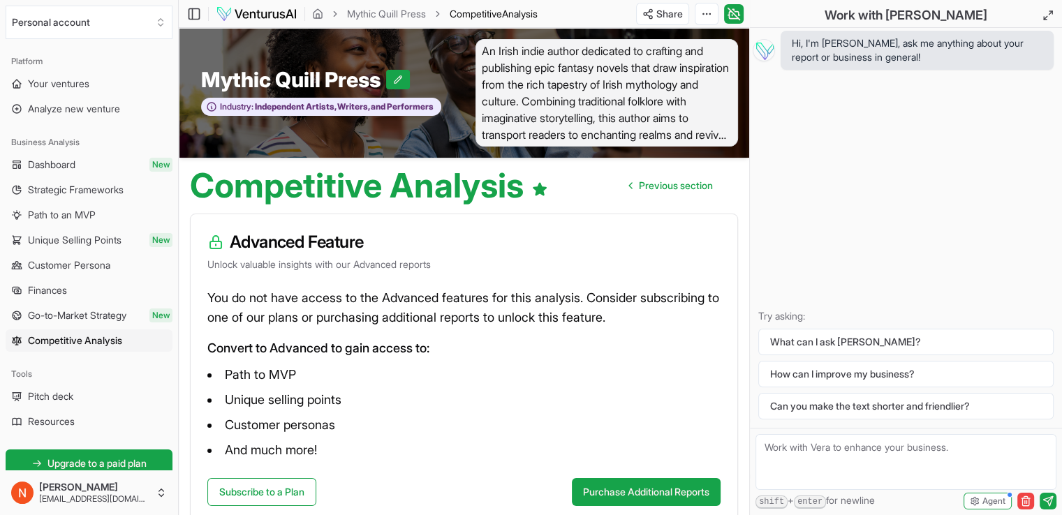
click at [87, 163] on link "Dashboard New" at bounding box center [89, 165] width 167 height 22
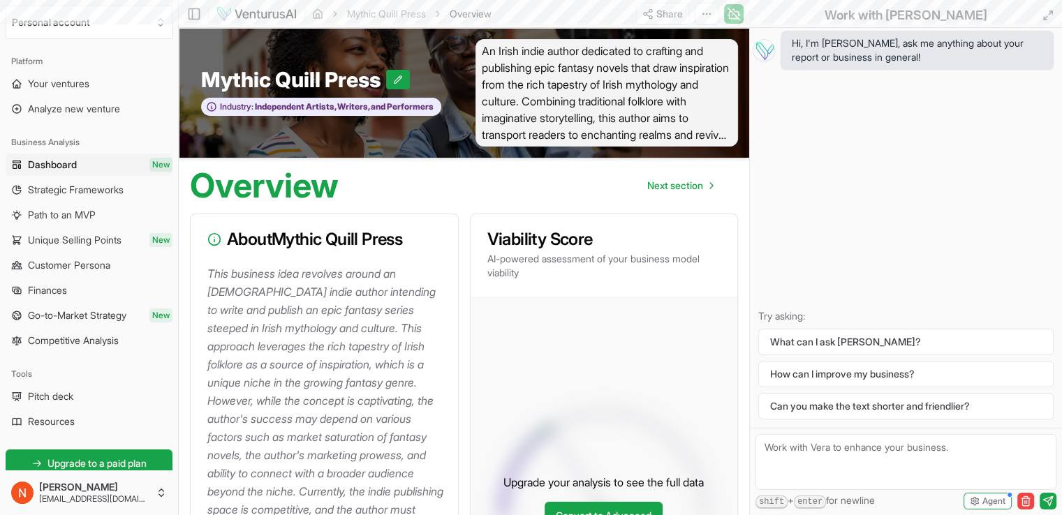
click at [109, 194] on span "Strategic Frameworks" at bounding box center [76, 190] width 96 height 14
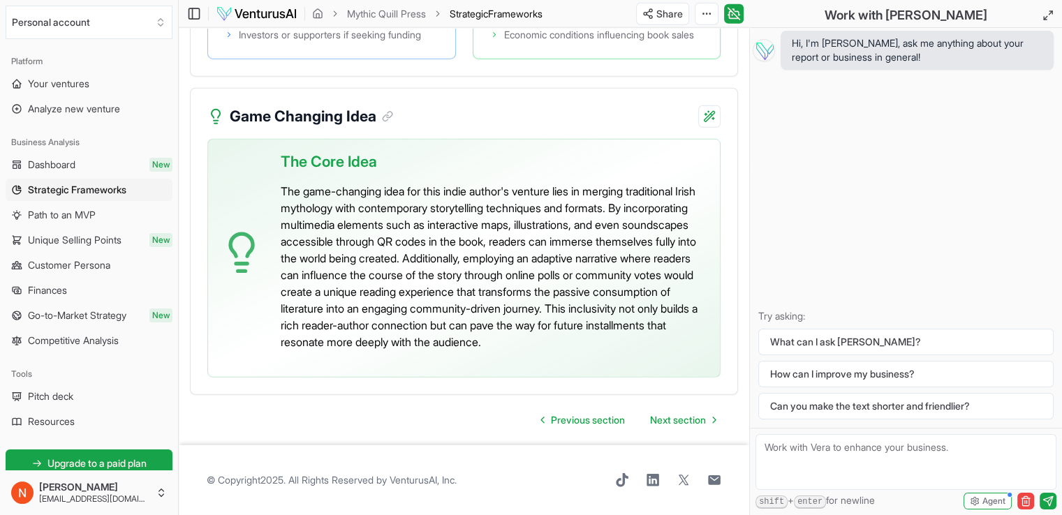
scroll to position [3559, 0]
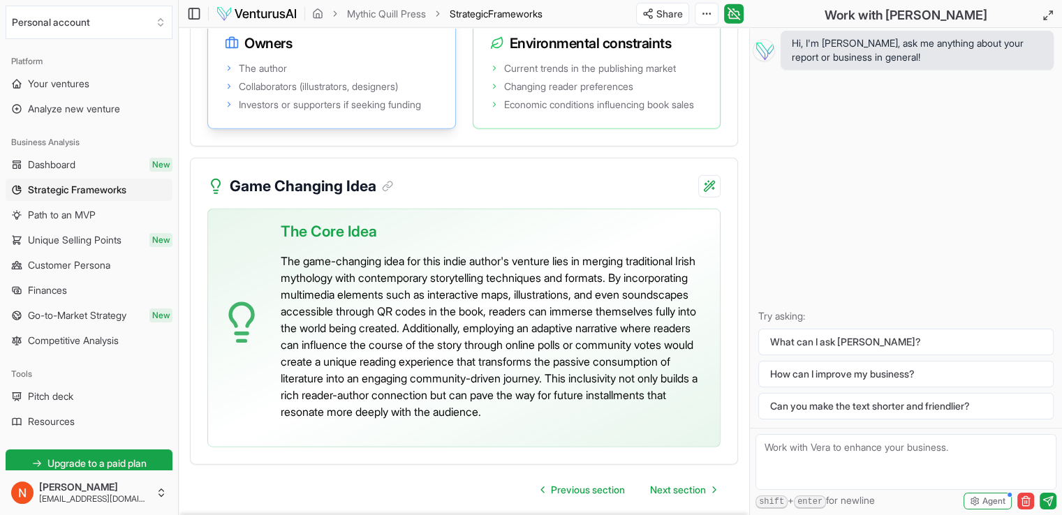
click at [355, 59] on div "Owners" at bounding box center [331, 38] width 247 height 42
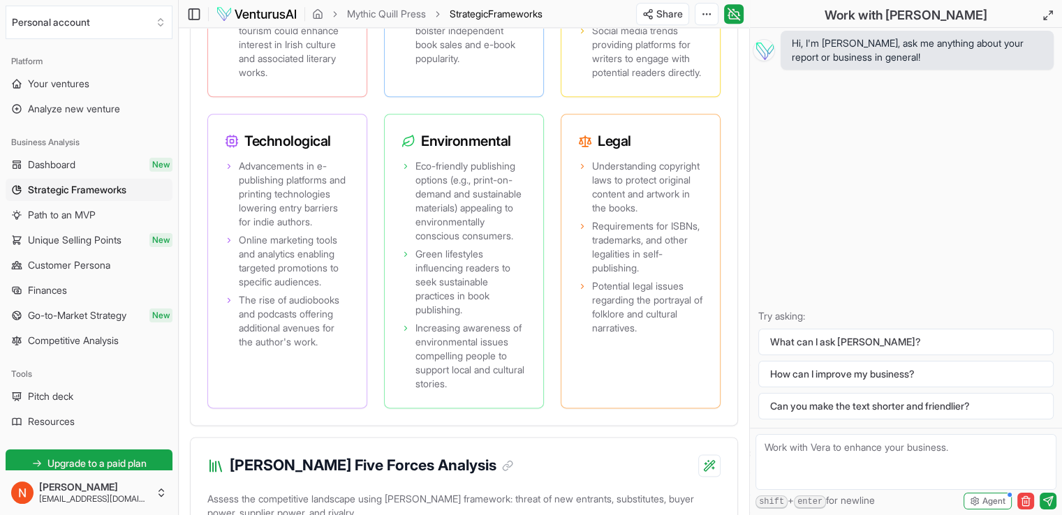
scroll to position [1673, 0]
